Goal: Information Seeking & Learning: Learn about a topic

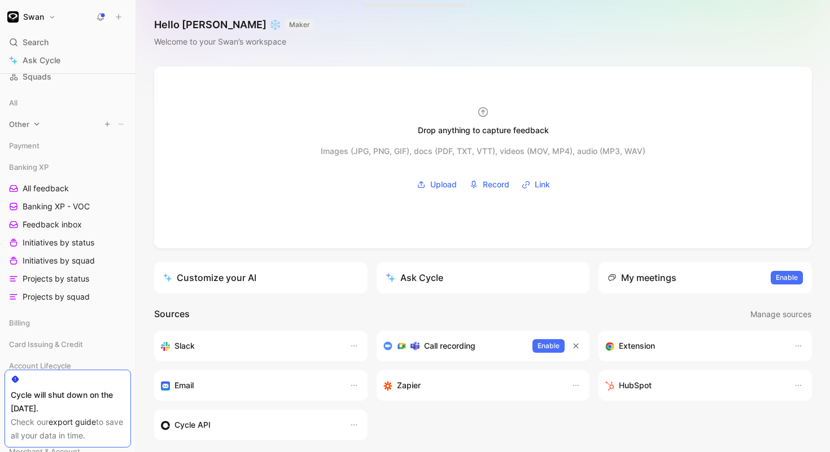
scroll to position [147, 0]
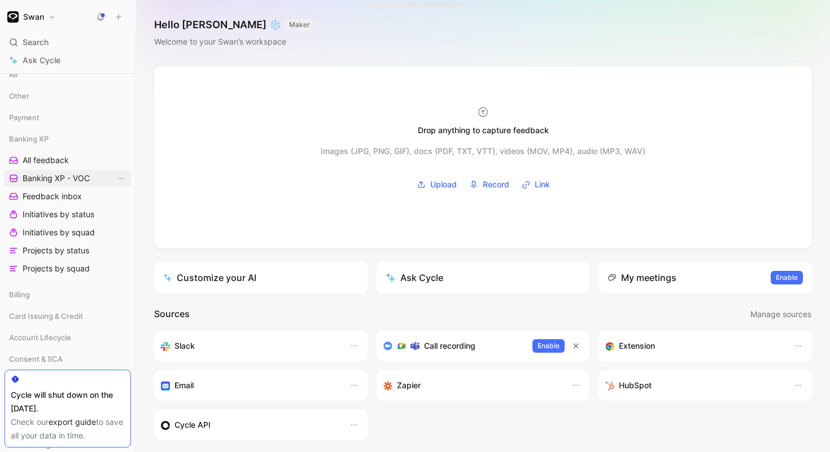
click at [41, 181] on span "Banking XP - VOC" at bounding box center [56, 178] width 67 height 11
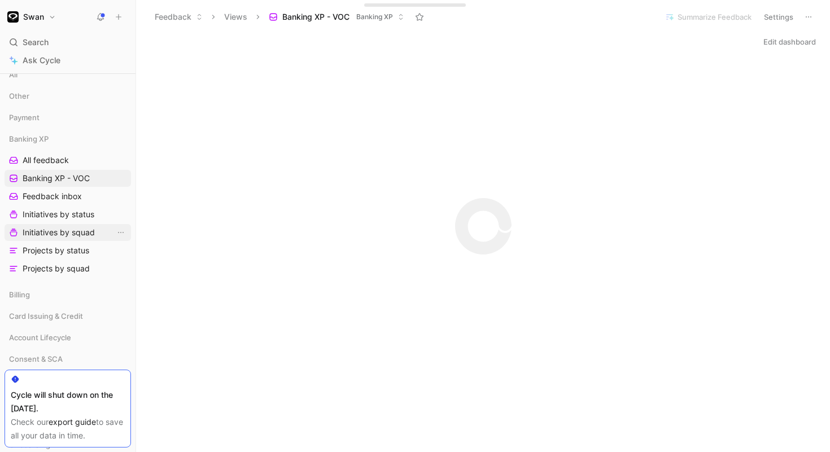
click at [40, 233] on span "Initiatives by squad" at bounding box center [59, 232] width 72 height 11
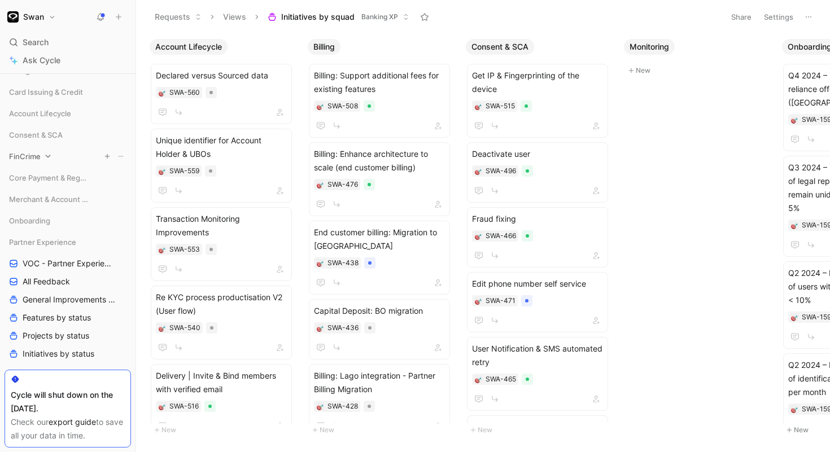
scroll to position [435, 0]
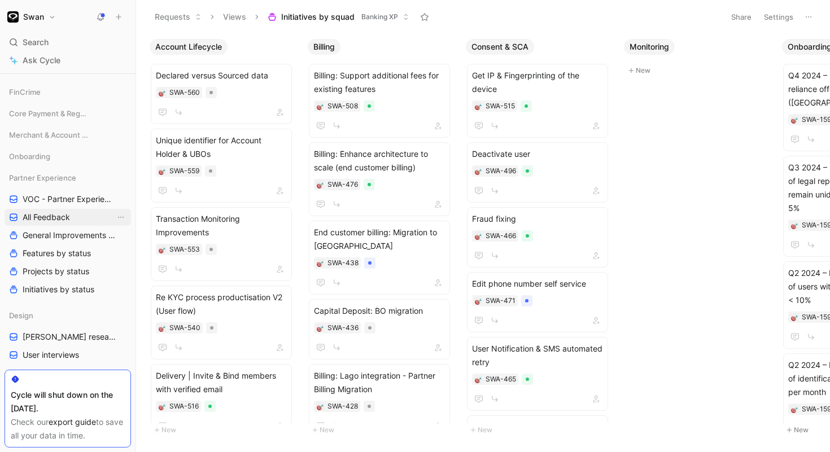
click at [47, 220] on span "All Feedback" at bounding box center [46, 217] width 47 height 11
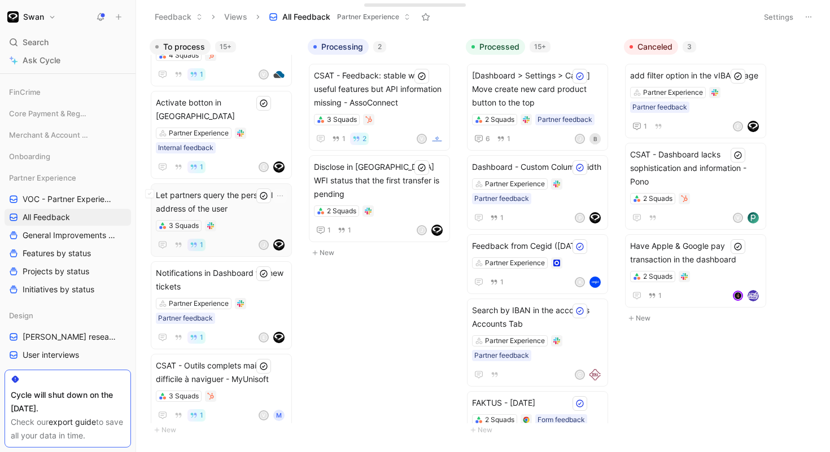
scroll to position [60, 0]
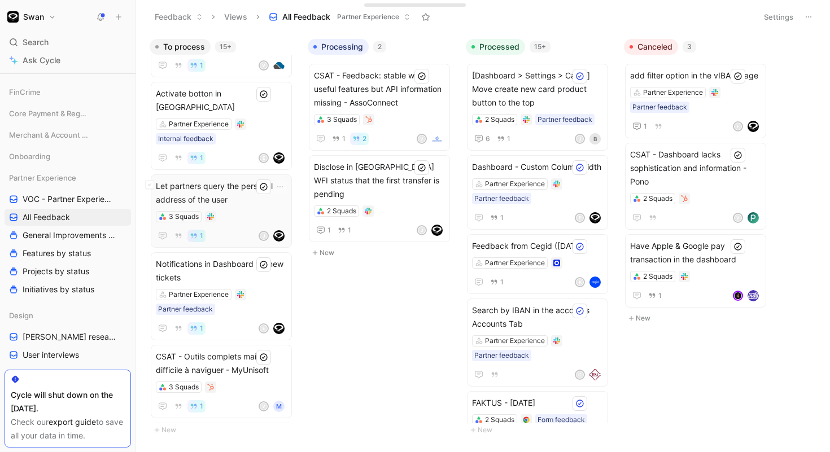
click at [268, 196] on div "Let partners query the personal address of the user 3 Squads 1 J" at bounding box center [221, 211] width 131 height 63
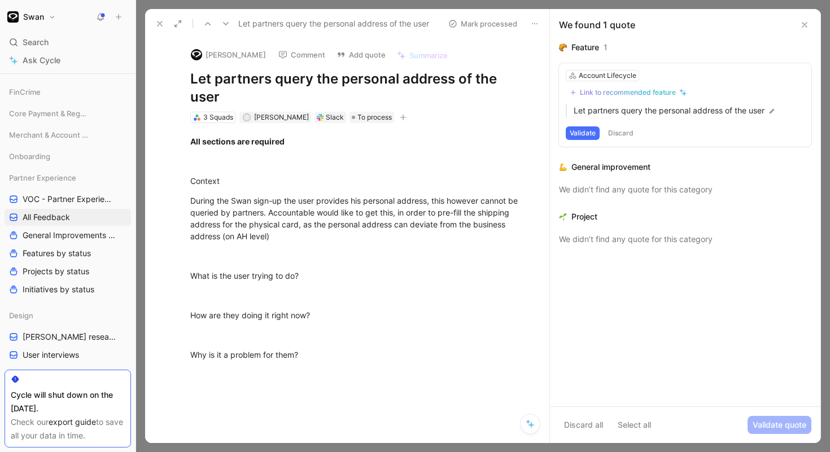
click at [161, 21] on use at bounding box center [160, 23] width 5 height 5
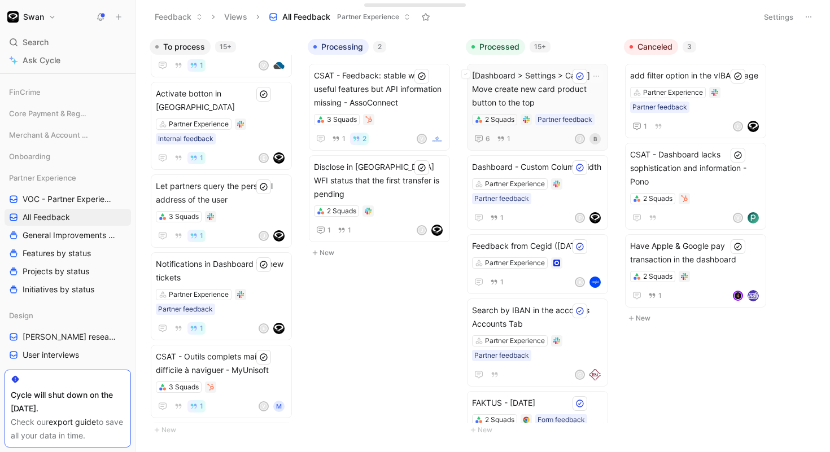
click at [540, 94] on span "[Dashboard > Settings > Cards] Move create new card product button to the top" at bounding box center [537, 89] width 131 height 41
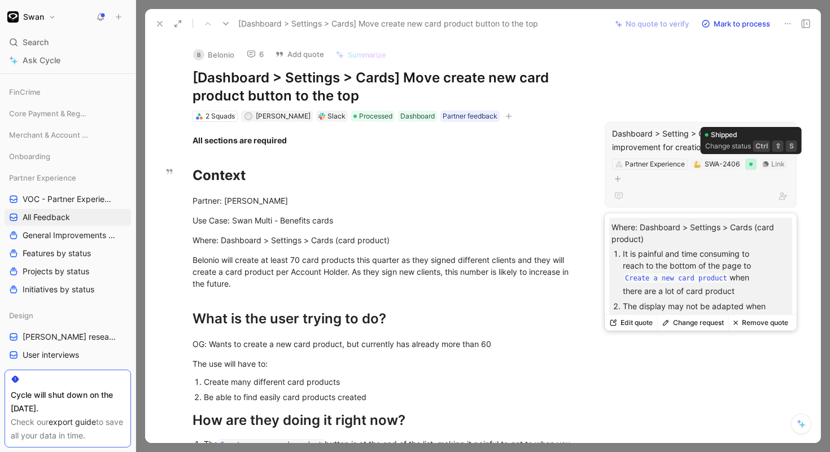
click at [751, 166] on div at bounding box center [750, 164] width 11 height 11
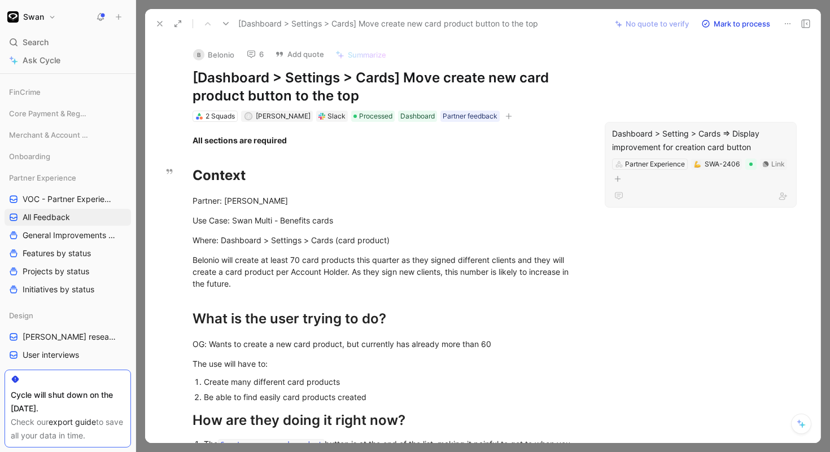
click at [718, 153] on div "Dashboard > Setting > Cards => Display improvement for creation card button" at bounding box center [700, 140] width 177 height 27
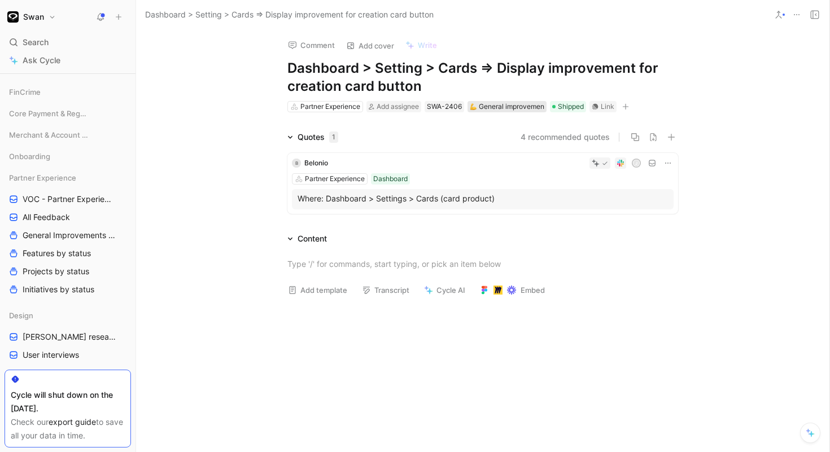
click at [492, 107] on div "General improvement" at bounding box center [507, 106] width 75 height 11
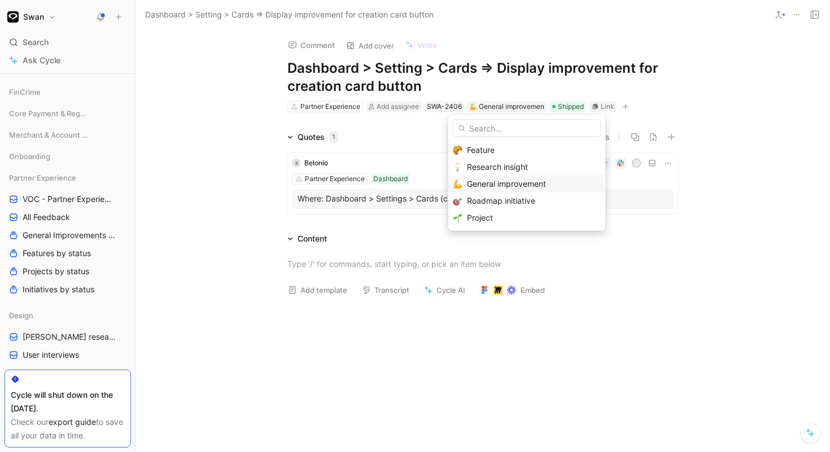
click at [485, 184] on span "General improvement" at bounding box center [506, 184] width 79 height 10
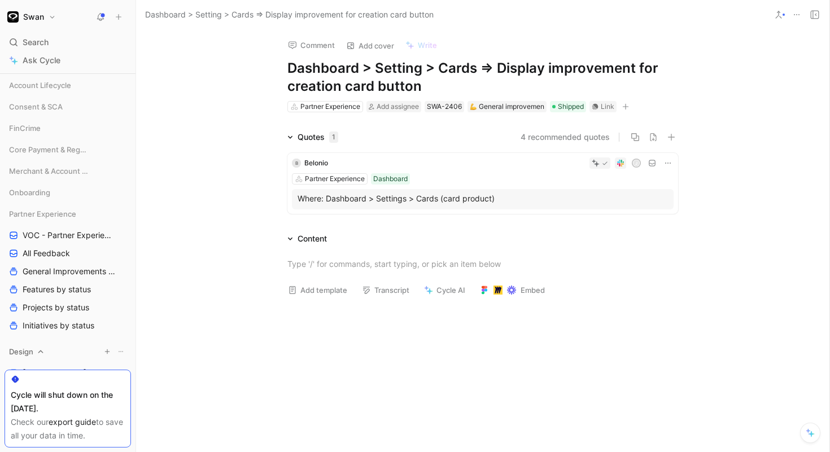
scroll to position [400, 0]
click at [85, 276] on span "General Improvements by status" at bounding box center [69, 270] width 93 height 11
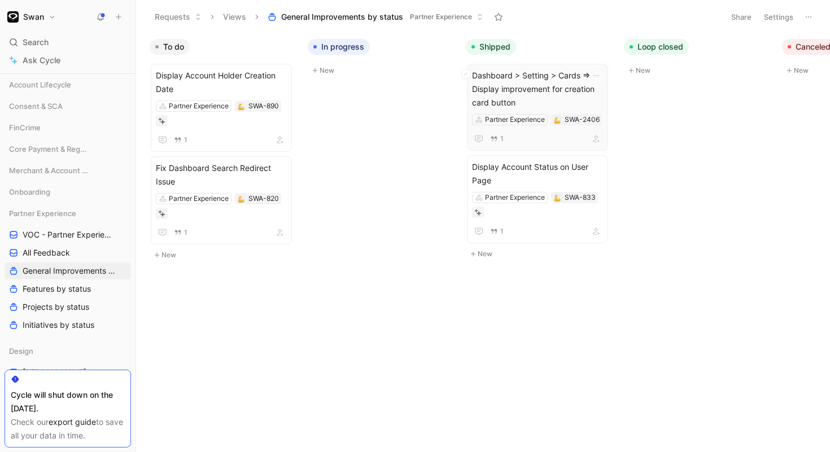
click at [530, 89] on span "Dashboard > Setting > Cards => Display improvement for creation card button" at bounding box center [537, 89] width 131 height 41
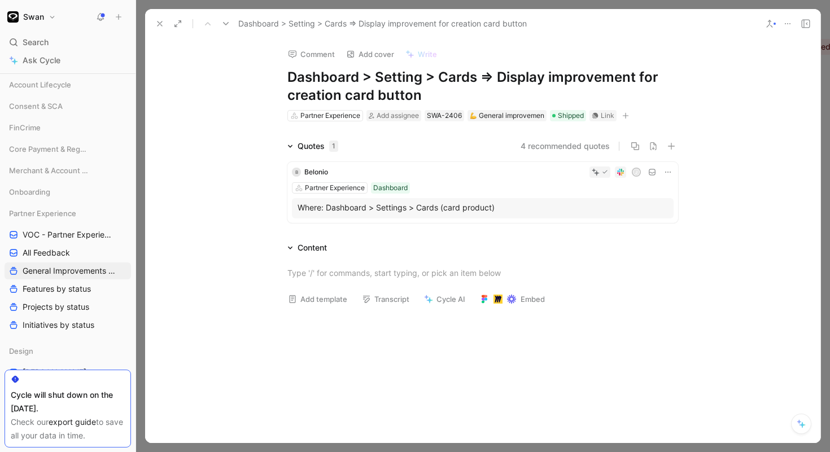
drag, startPoint x: 287, startPoint y: 77, endPoint x: 403, endPoint y: 88, distance: 116.2
click at [401, 88] on div "Comment Add cover Write Dashboard > Setting > Cards => Display improvement for …" at bounding box center [483, 80] width 434 height 84
drag, startPoint x: 407, startPoint y: 90, endPoint x: 273, endPoint y: 62, distance: 136.7
click at [273, 62] on div "Comment Add cover Write Dashboard > Setting > Cards => Display improvement for …" at bounding box center [483, 80] width 434 height 84
click at [167, 24] on button at bounding box center [160, 24] width 16 height 16
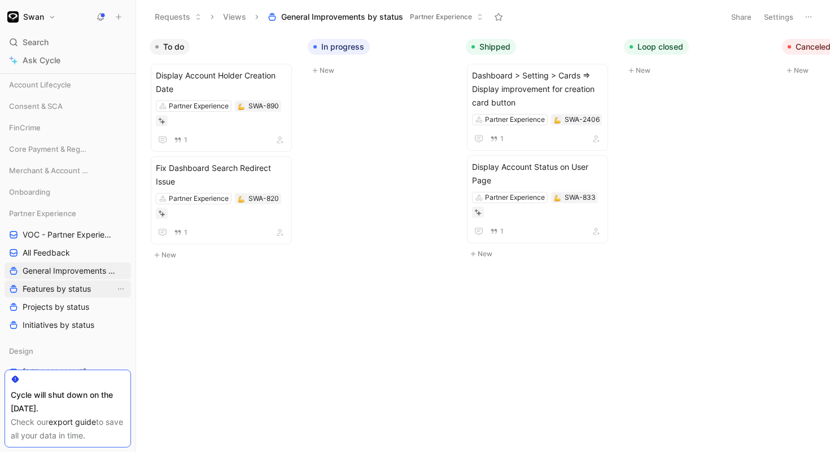
click at [60, 290] on span "Features by status" at bounding box center [57, 288] width 68 height 11
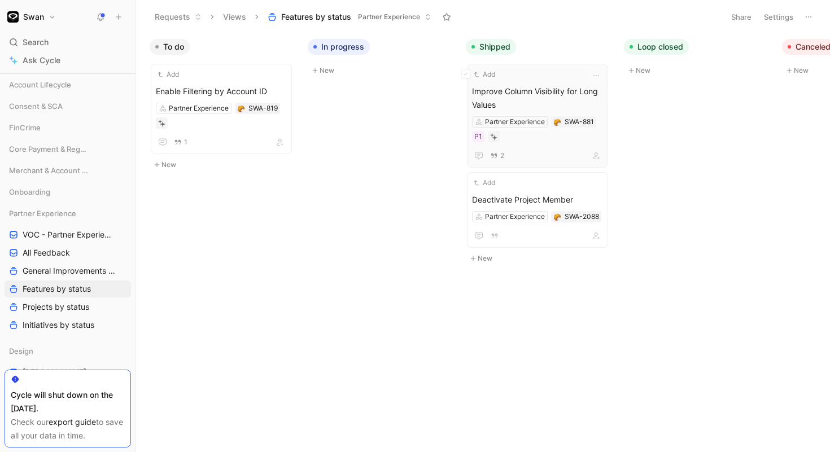
click at [540, 94] on span "Improve Column Visibility for Long Values" at bounding box center [537, 98] width 131 height 27
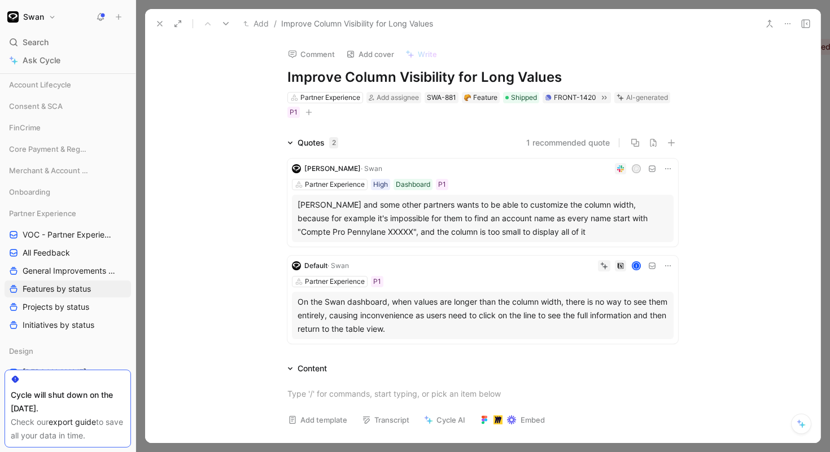
click at [157, 20] on icon at bounding box center [159, 23] width 9 height 9
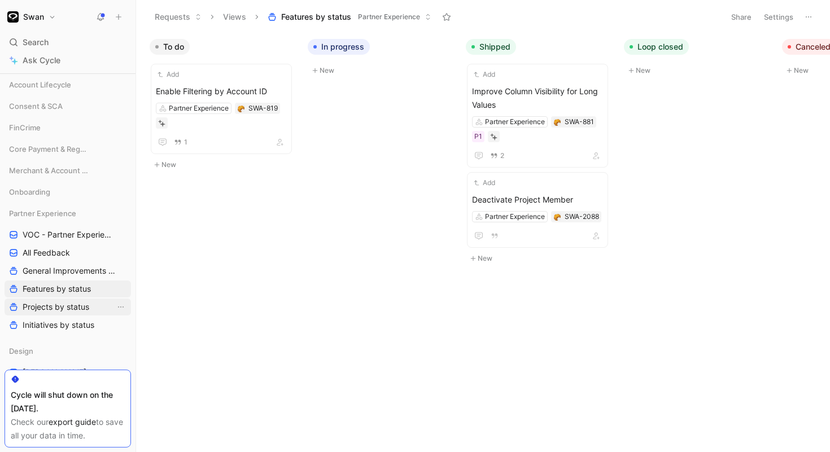
click at [69, 308] on span "Projects by status" at bounding box center [56, 306] width 67 height 11
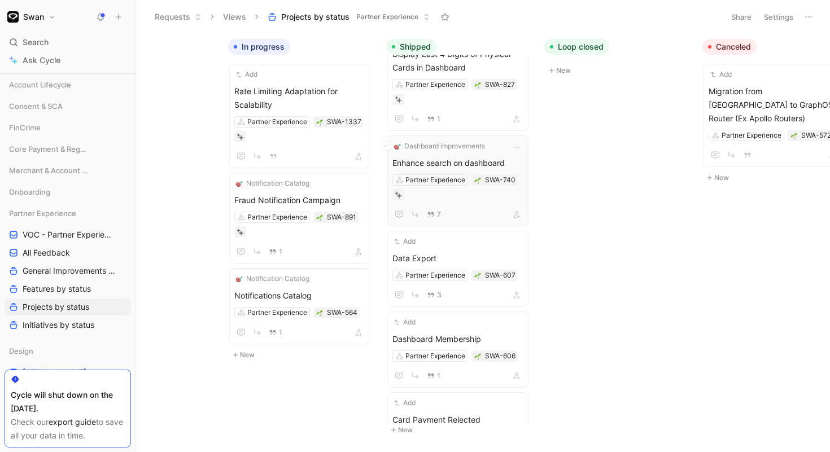
scroll to position [160, 0]
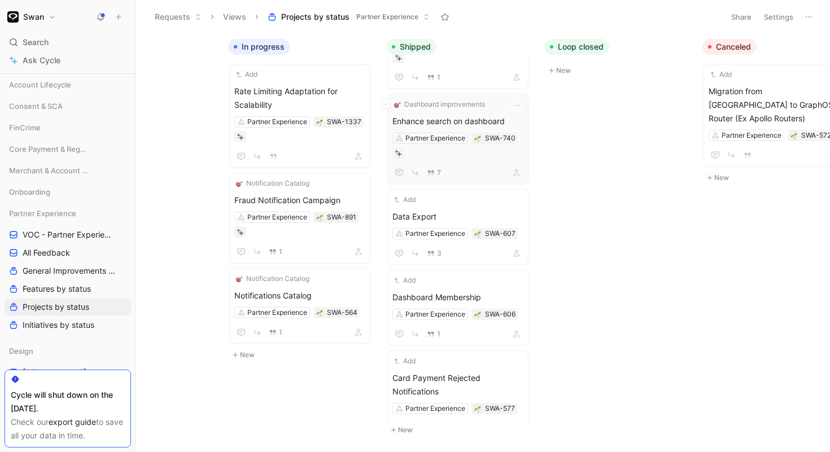
click at [482, 169] on div "7" at bounding box center [457, 172] width 131 height 14
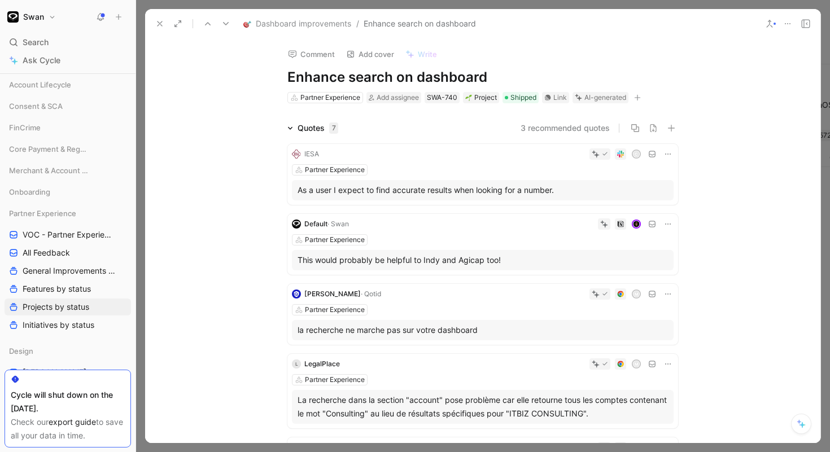
drag, startPoint x: 159, startPoint y: 89, endPoint x: 159, endPoint y: 20, distance: 68.9
click at [159, 20] on icon at bounding box center [159, 23] width 9 height 9
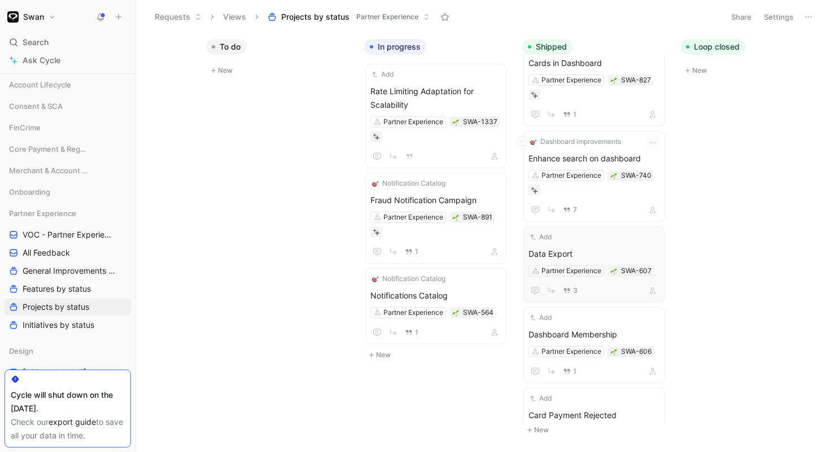
scroll to position [124, 0]
